Goal: Task Accomplishment & Management: Complete application form

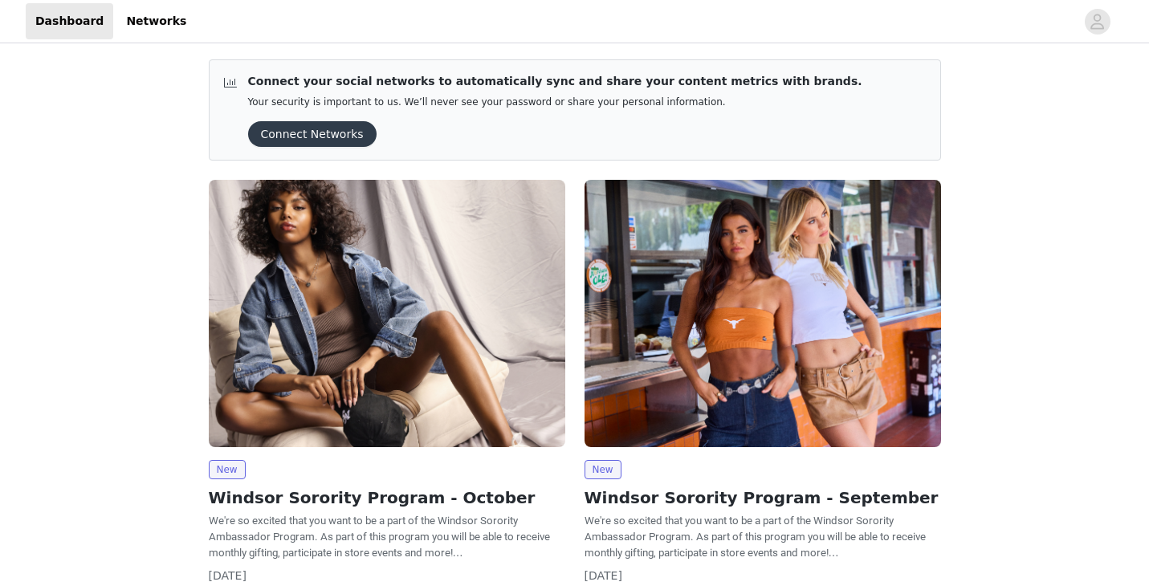
click at [354, 448] on div "New Windsor Sorority Program - October We're so excited that you want to be a p…" at bounding box center [387, 401] width 357 height 443
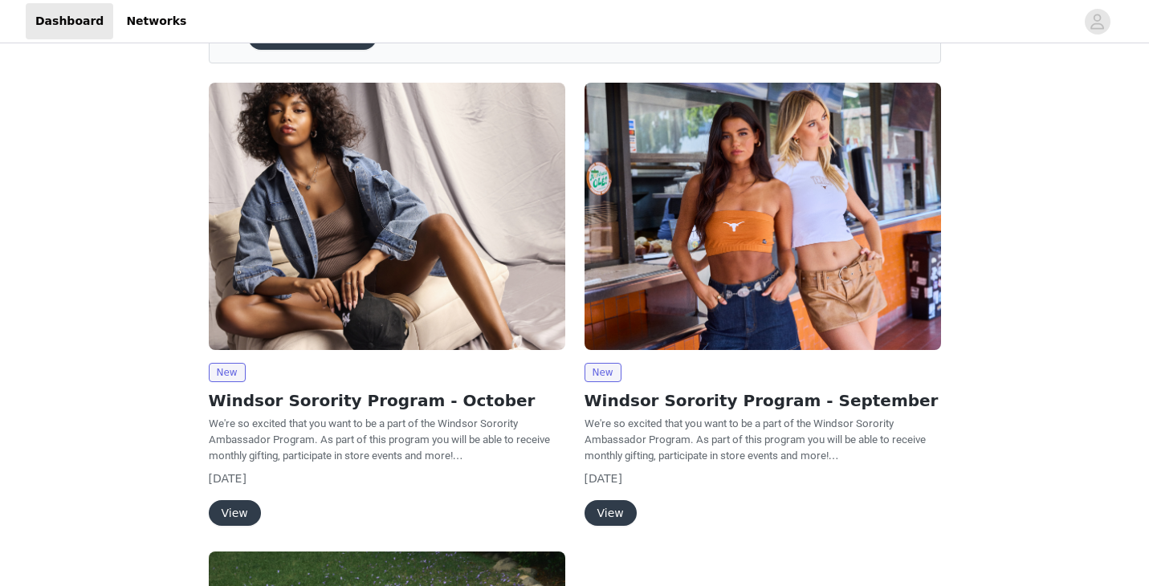
scroll to position [161, 0]
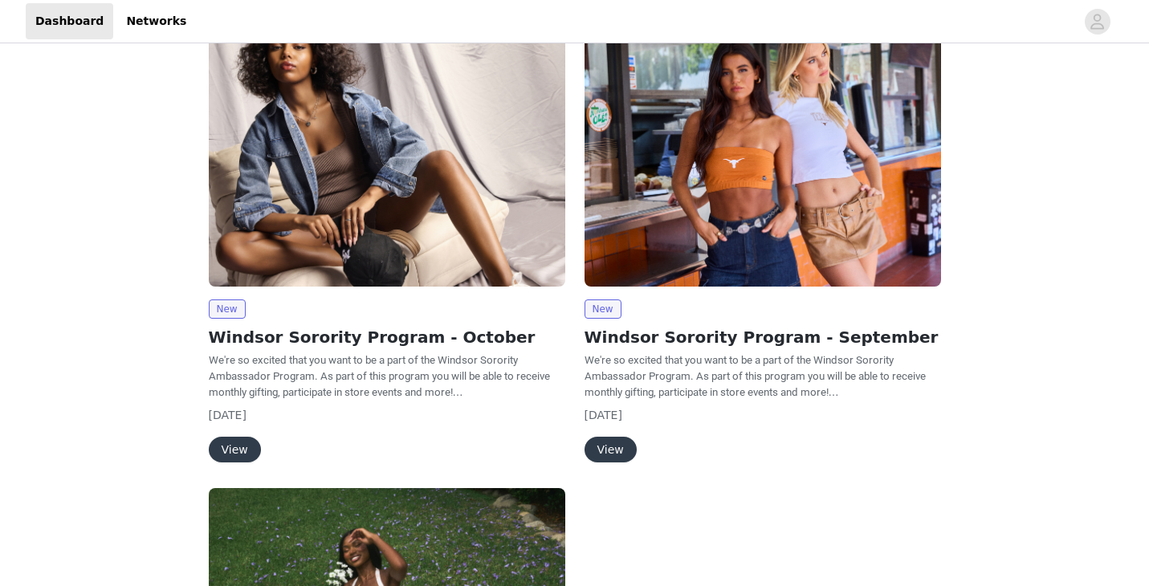
click at [239, 450] on button "View" at bounding box center [235, 450] width 52 height 26
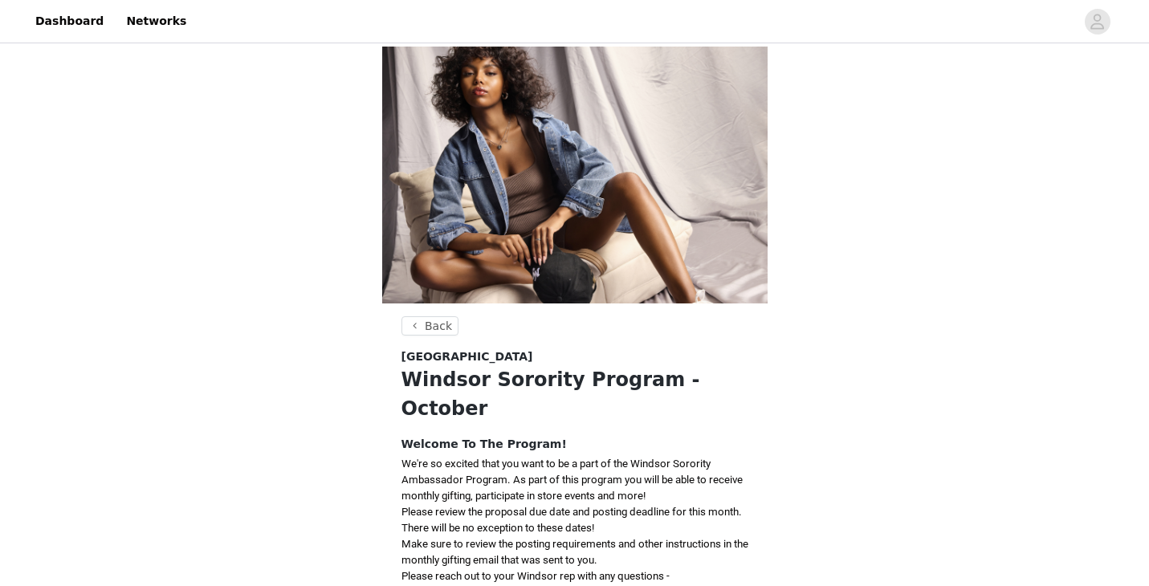
click at [558, 538] on span "Make sure to review the posting requirements and other instructions in the mont…" at bounding box center [575, 552] width 347 height 28
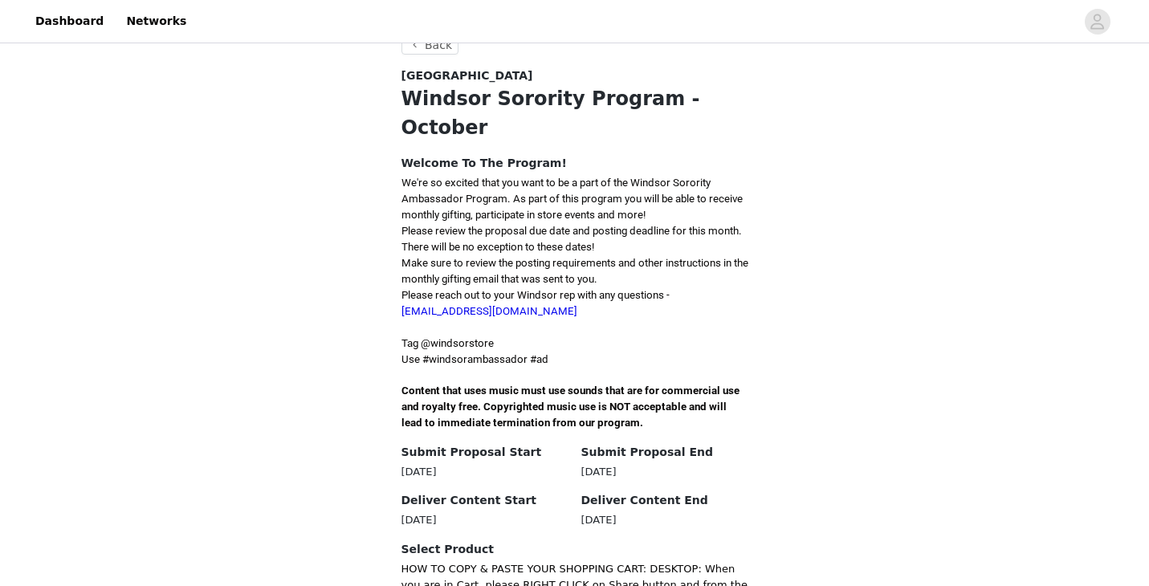
scroll to position [281, 0]
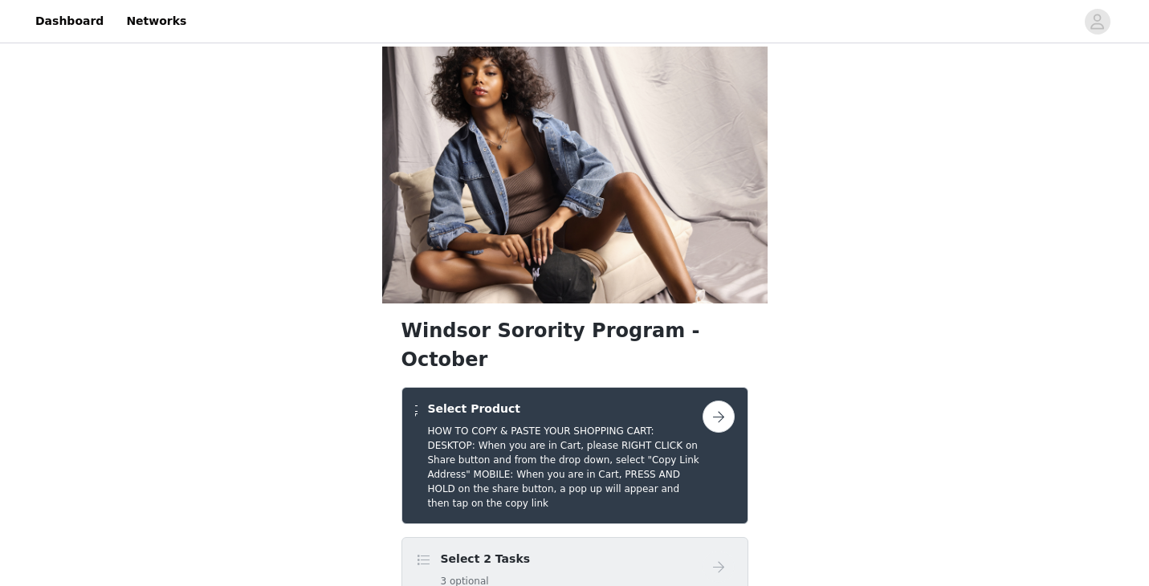
click at [574, 551] on div "Select 2 Tasks 3 optional" at bounding box center [559, 570] width 288 height 38
click at [717, 401] on button "button" at bounding box center [719, 417] width 32 height 32
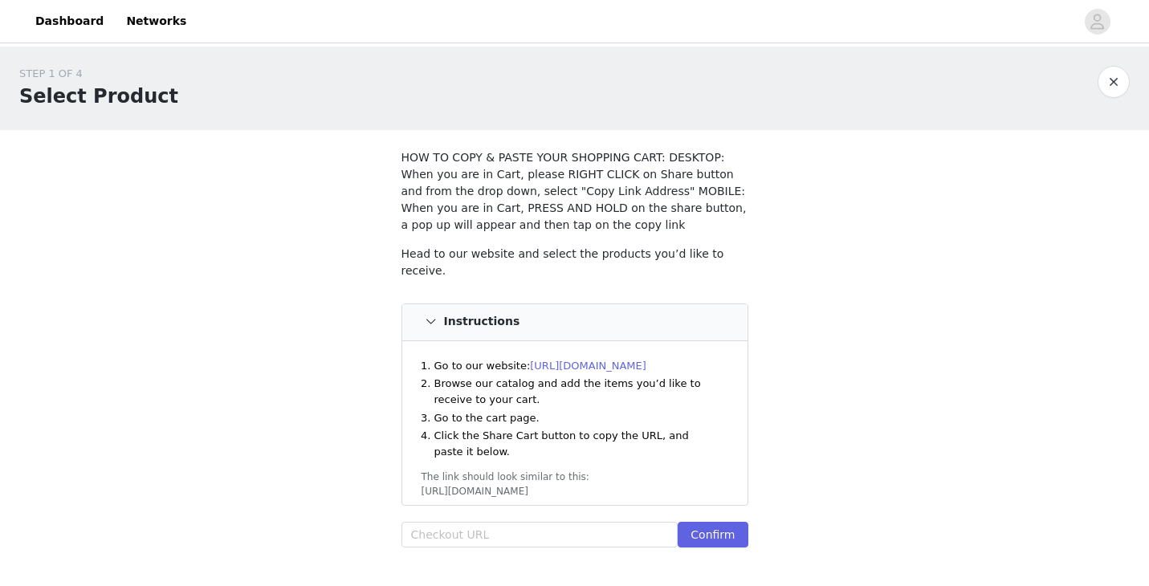
click at [532, 360] on link "[URL][DOMAIN_NAME]" at bounding box center [588, 366] width 116 height 12
